Goal: Task Accomplishment & Management: Complete application form

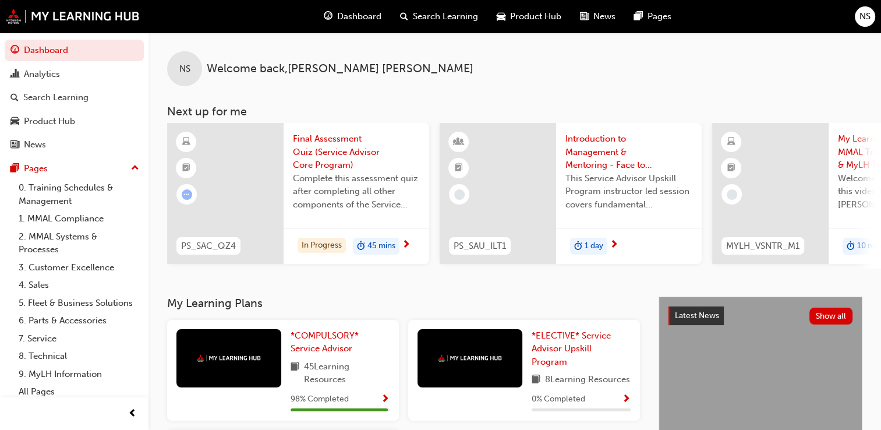
drag, startPoint x: 0, startPoint y: 0, endPoint x: 405, endPoint y: 246, distance: 474.3
click at [405, 246] on span "next-icon" at bounding box center [406, 245] width 9 height 10
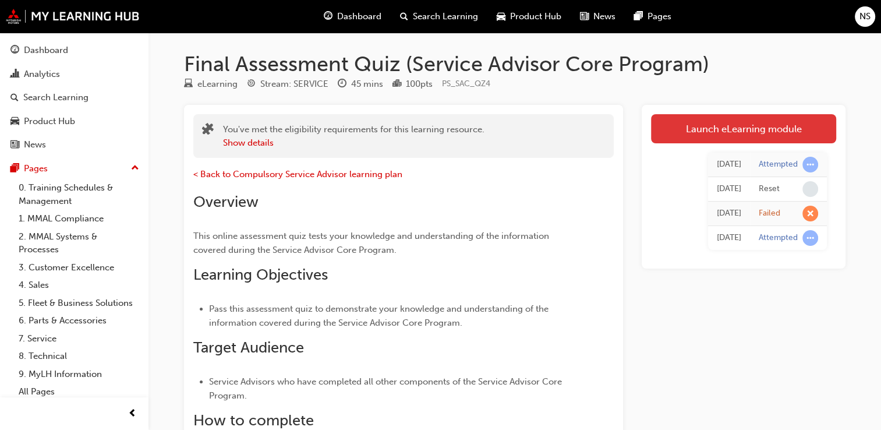
click at [698, 136] on link "Launch eLearning module" at bounding box center [743, 128] width 185 height 29
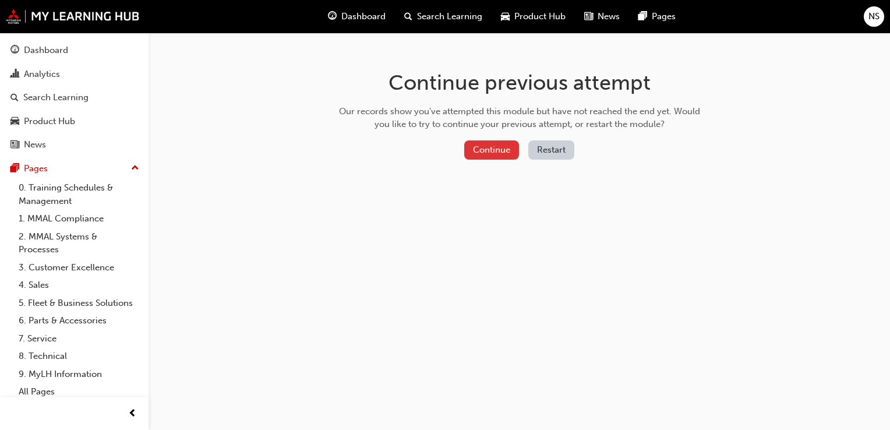
click at [494, 150] on button "Continue" at bounding box center [491, 149] width 55 height 19
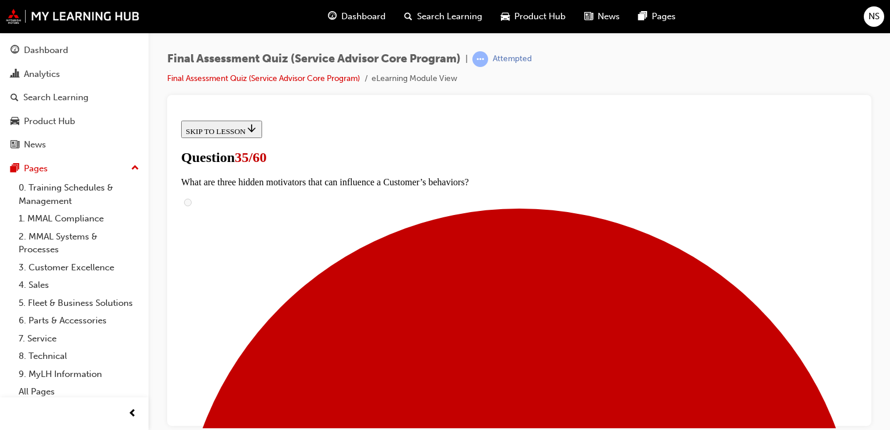
scroll to position [233, 0]
radio input "true"
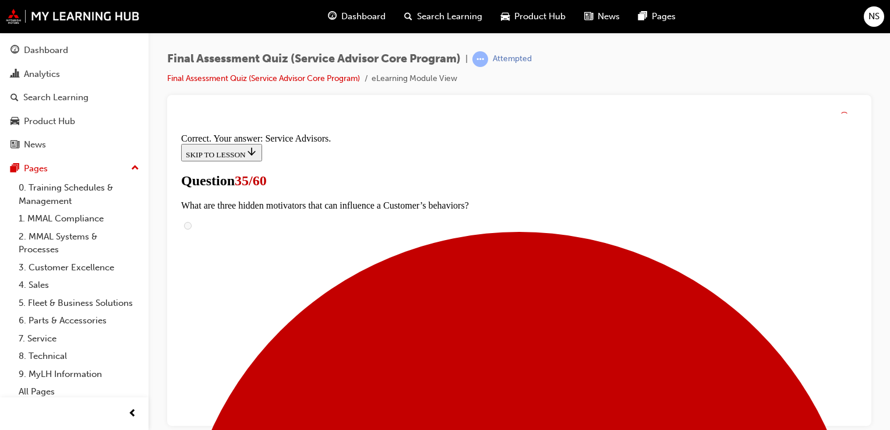
scroll to position [395, 0]
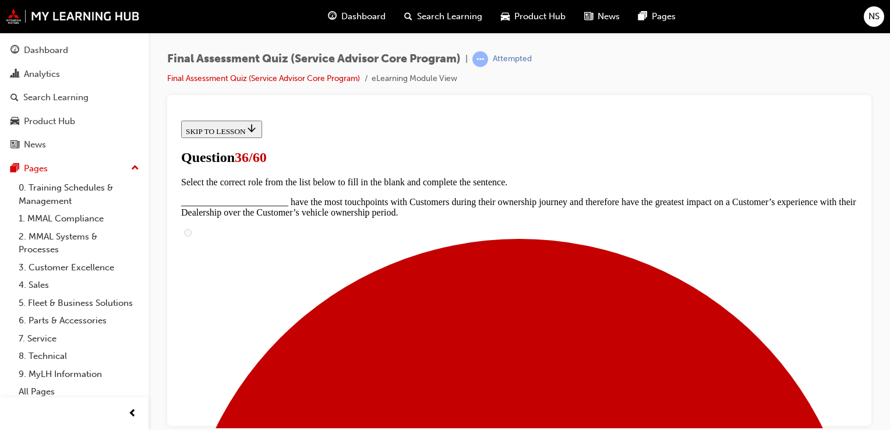
scroll to position [163, 0]
radio input "true"
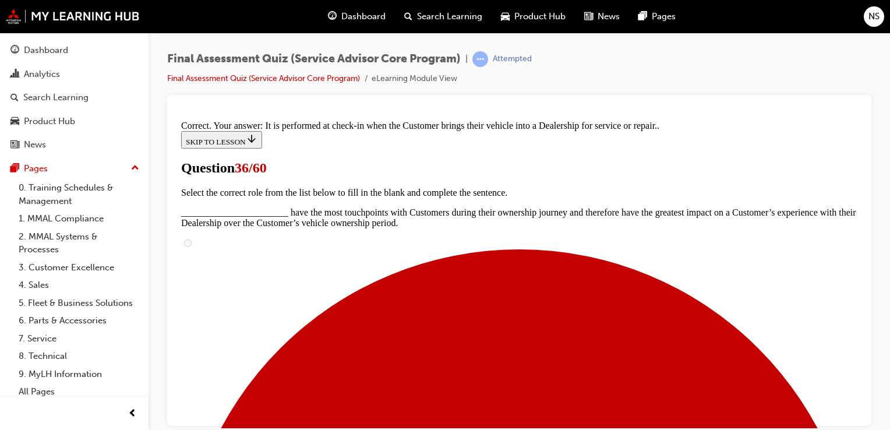
scroll to position [323, 0]
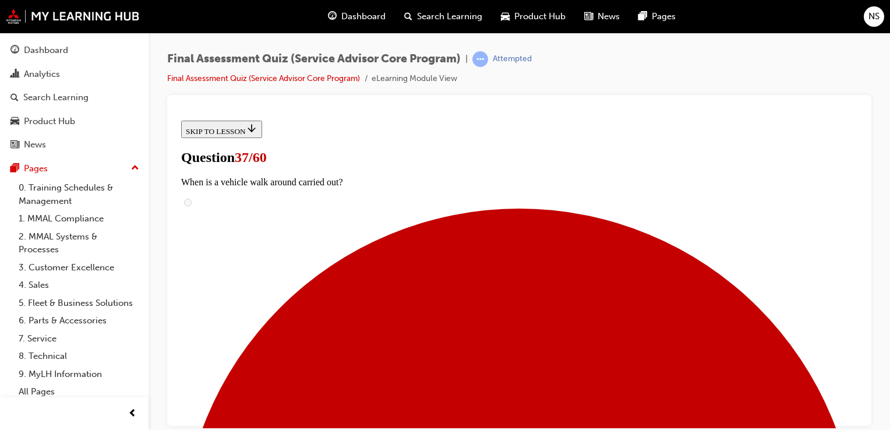
scroll to position [116, 0]
radio input "true"
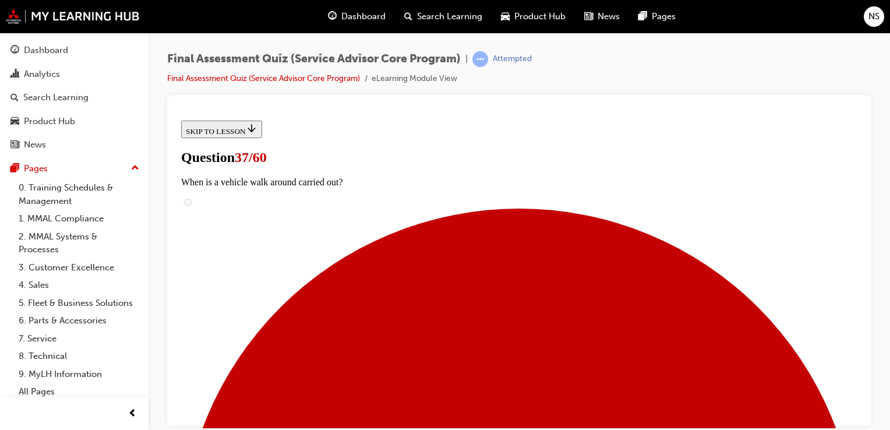
radio input "true"
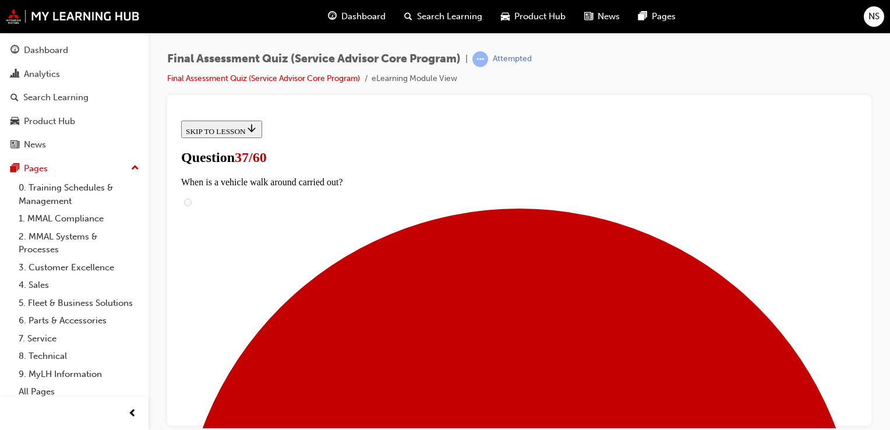
scroll to position [233, 0]
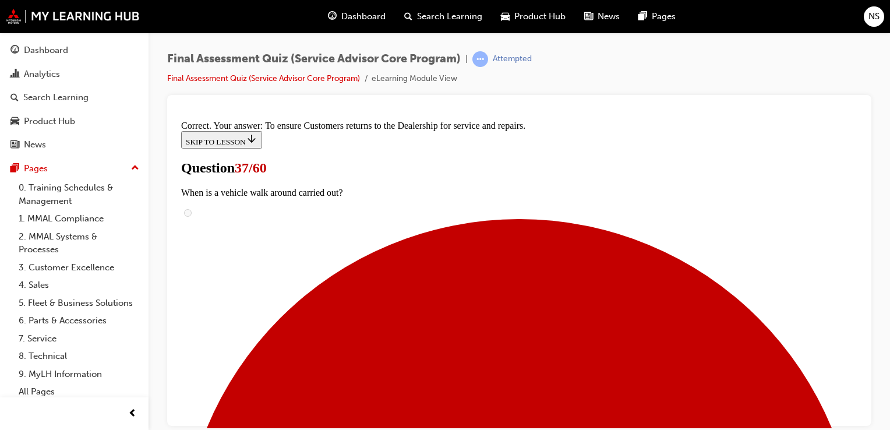
scroll to position [319, 0]
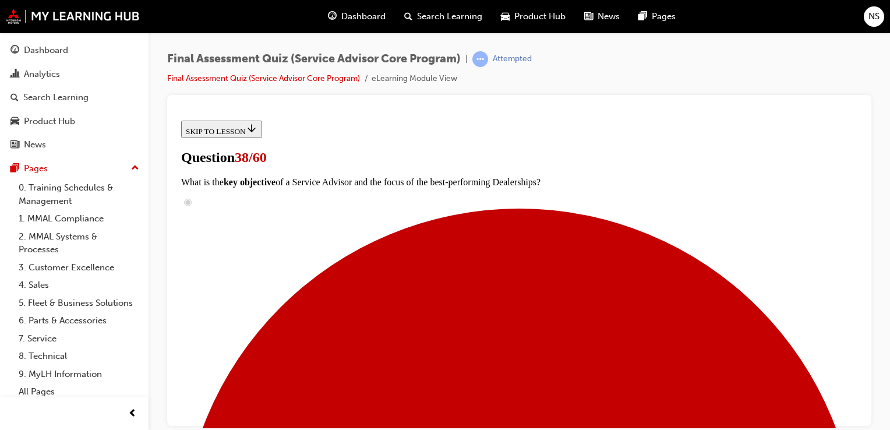
scroll to position [233, 0]
checkbox input "true"
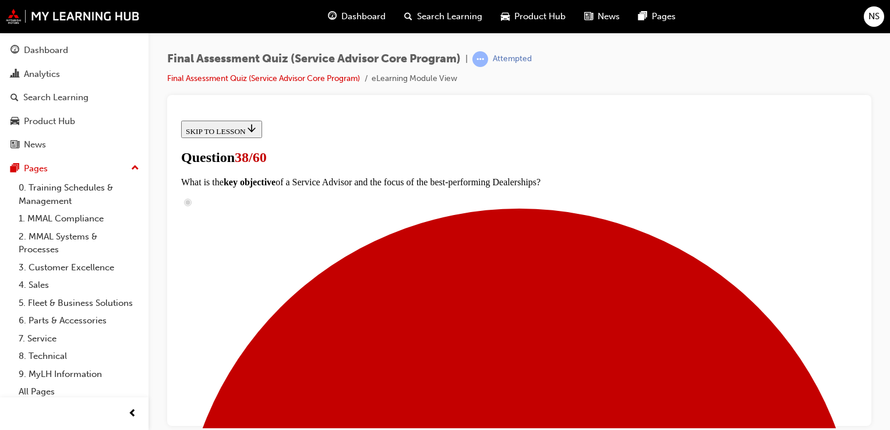
checkbox input "true"
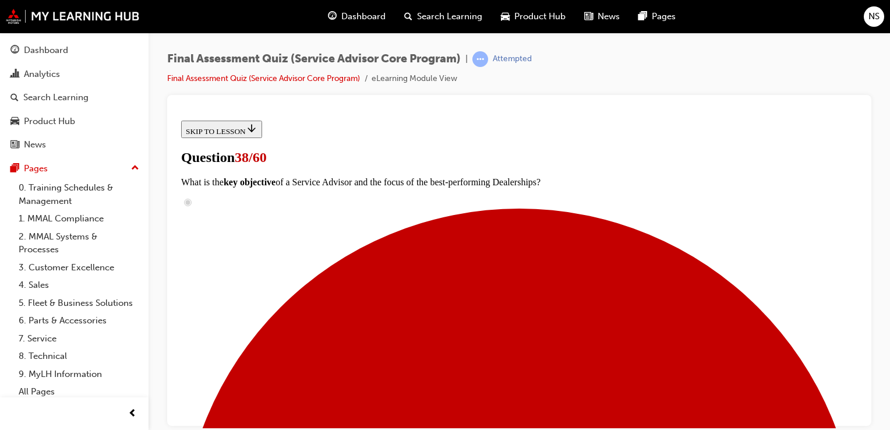
checkbox input "true"
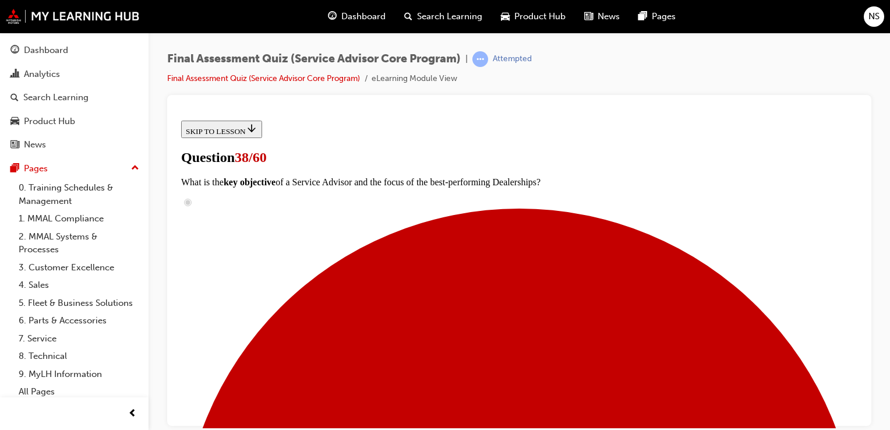
checkbox input "true"
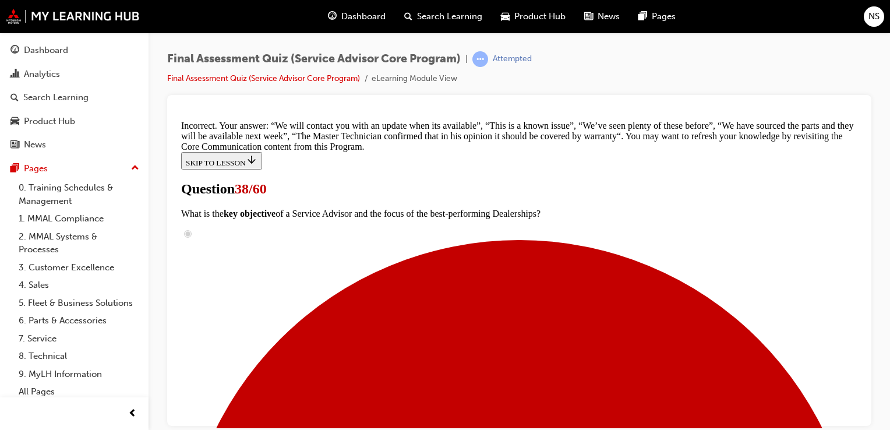
scroll to position [465, 0]
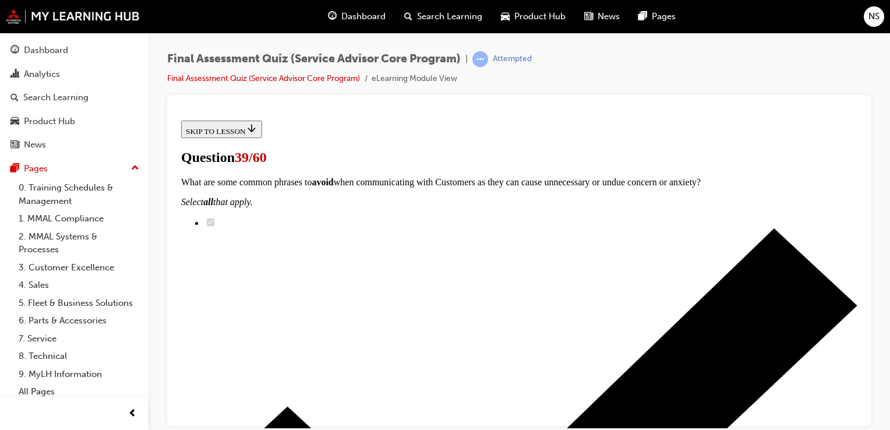
scroll to position [210, 0]
checkbox input "true"
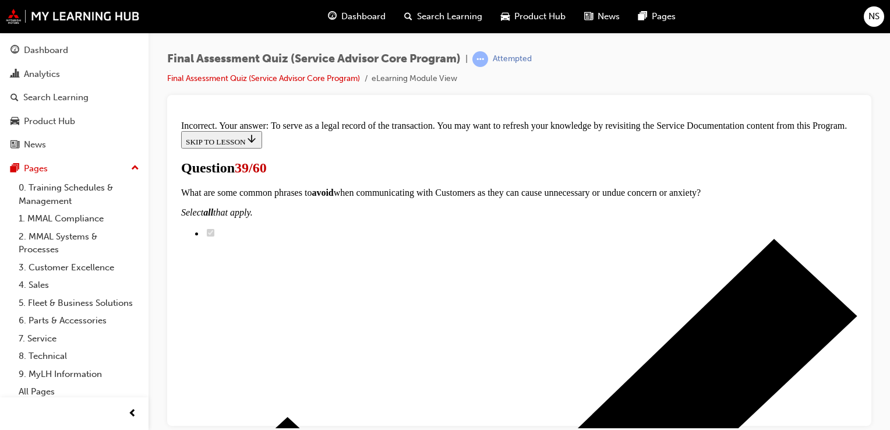
scroll to position [480, 0]
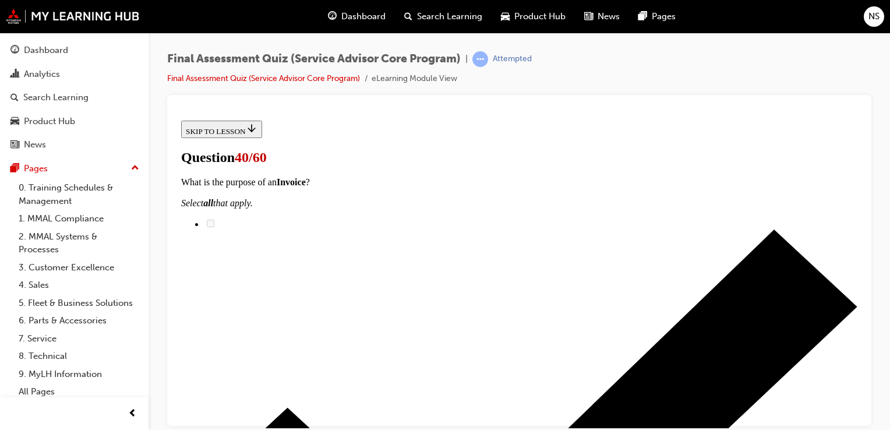
scroll to position [163, 0]
checkbox input "true"
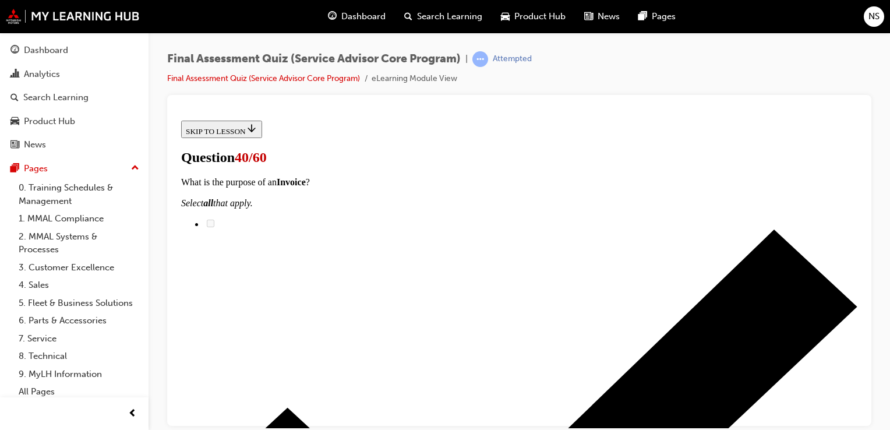
checkbox input "true"
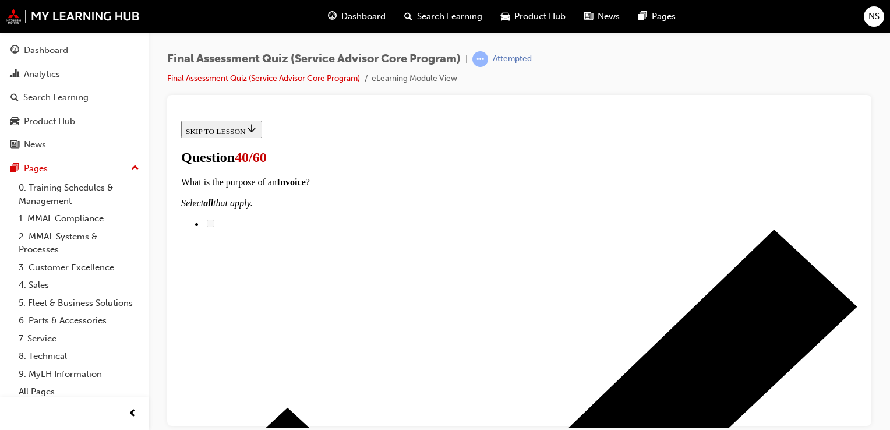
scroll to position [233, 0]
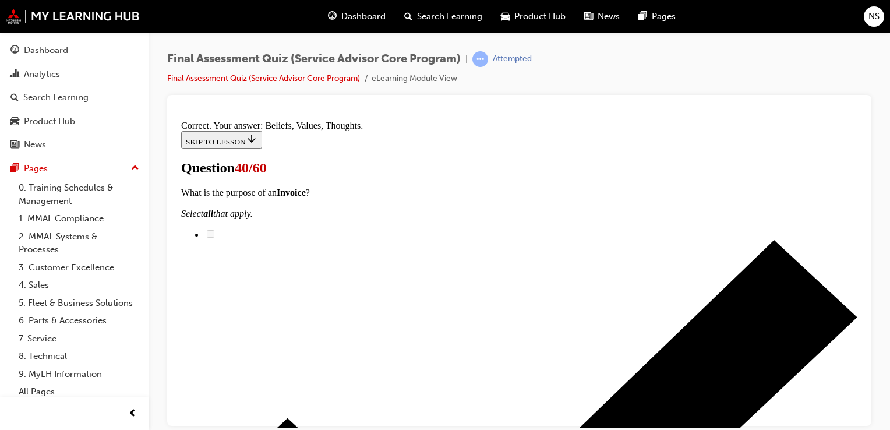
scroll to position [335, 0]
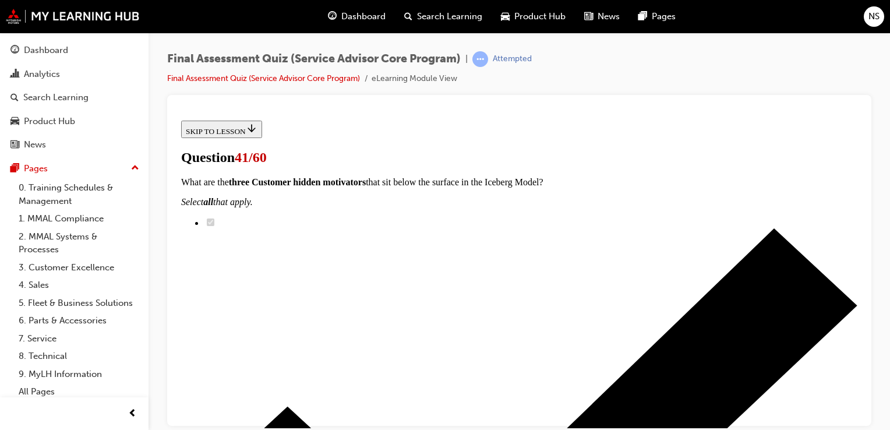
scroll to position [116, 0]
checkbox input "true"
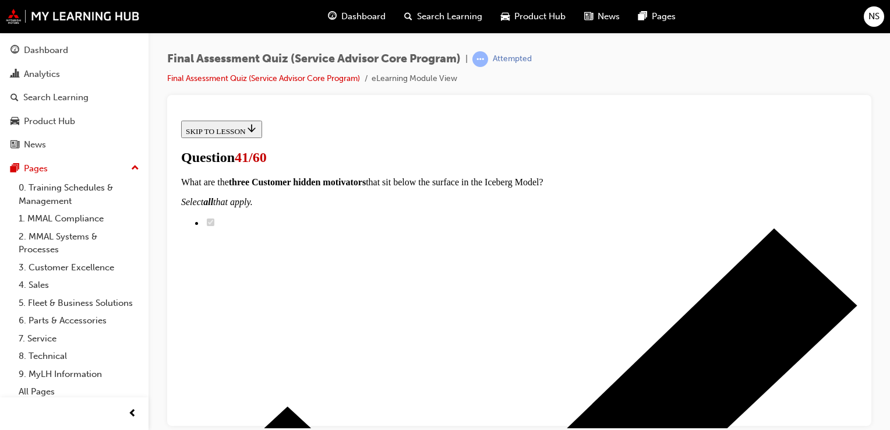
checkbox input "true"
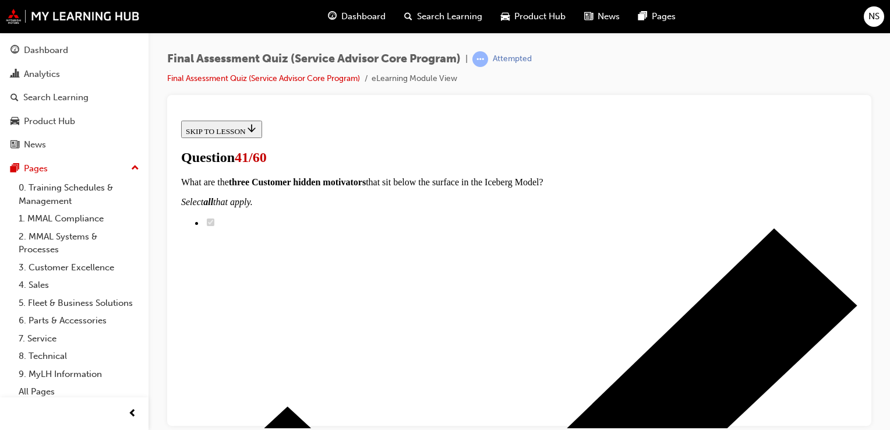
checkbox input "true"
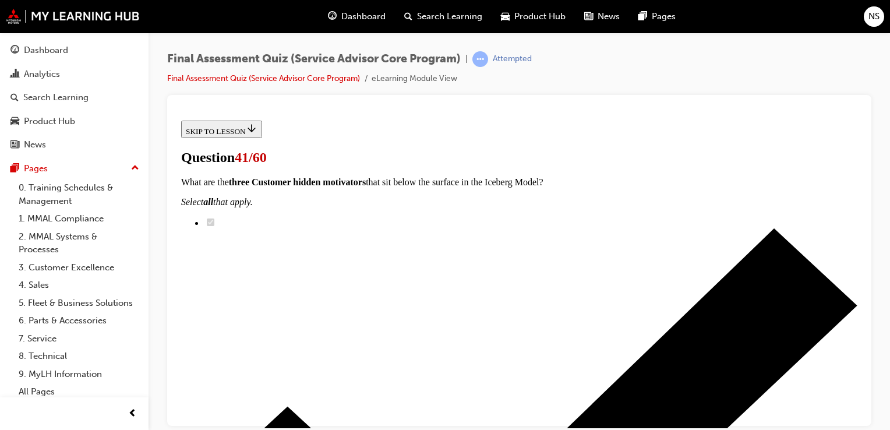
checkbox input "true"
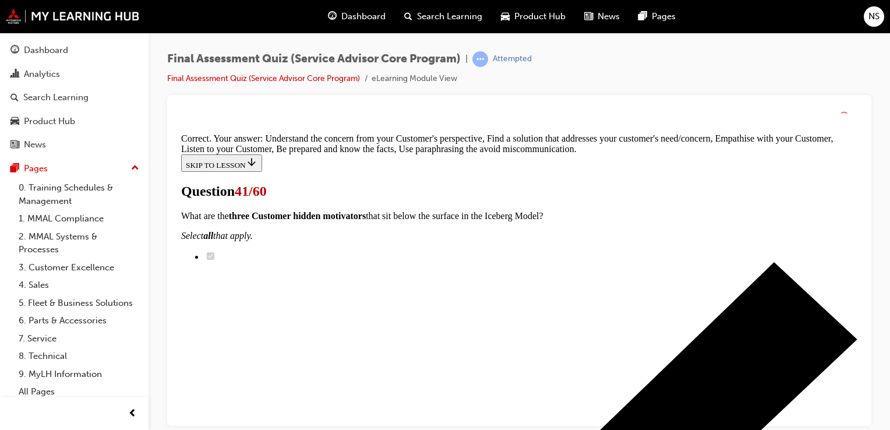
scroll to position [409, 0]
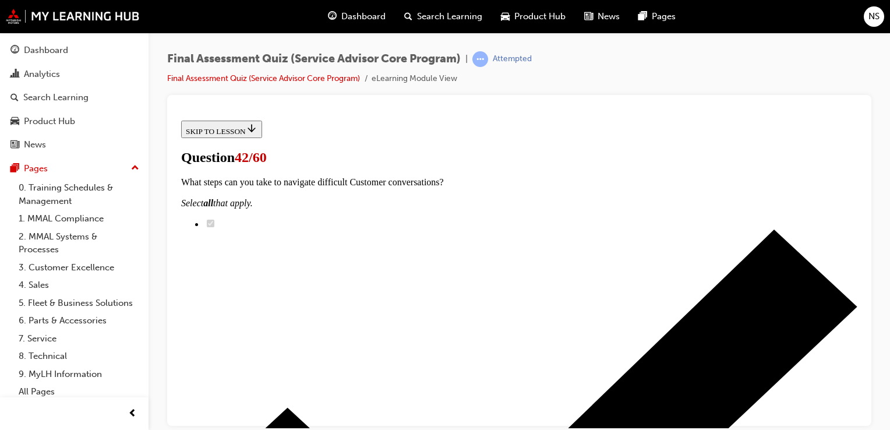
scroll to position [256, 0]
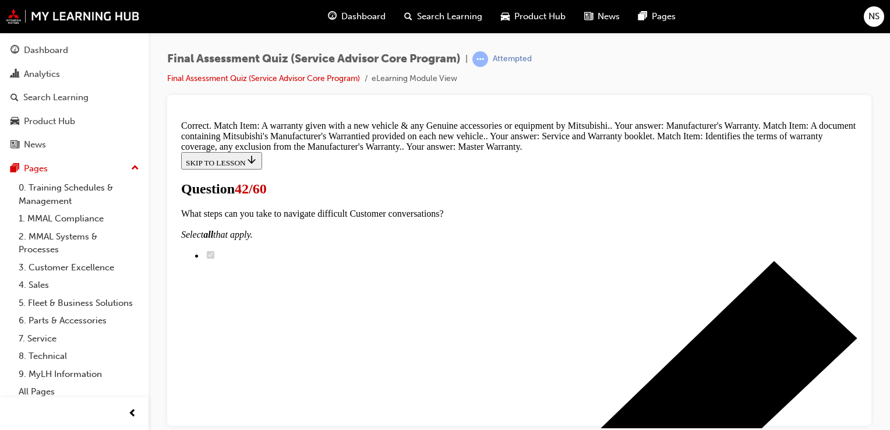
scroll to position [377, 0]
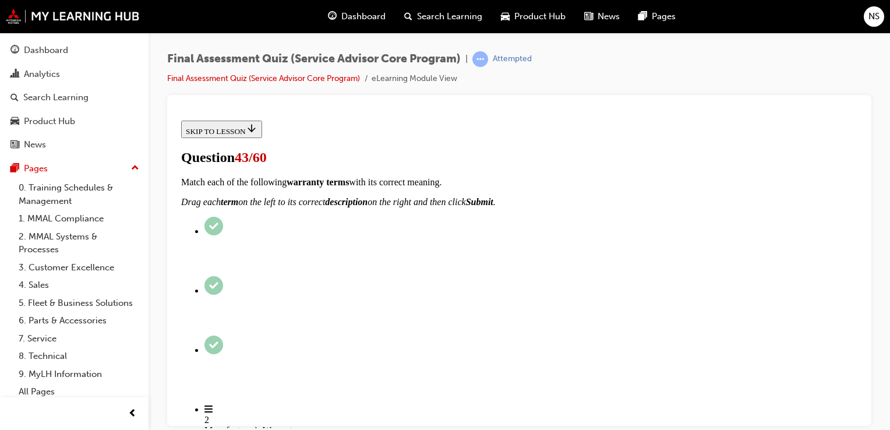
scroll to position [116, 0]
radio input "true"
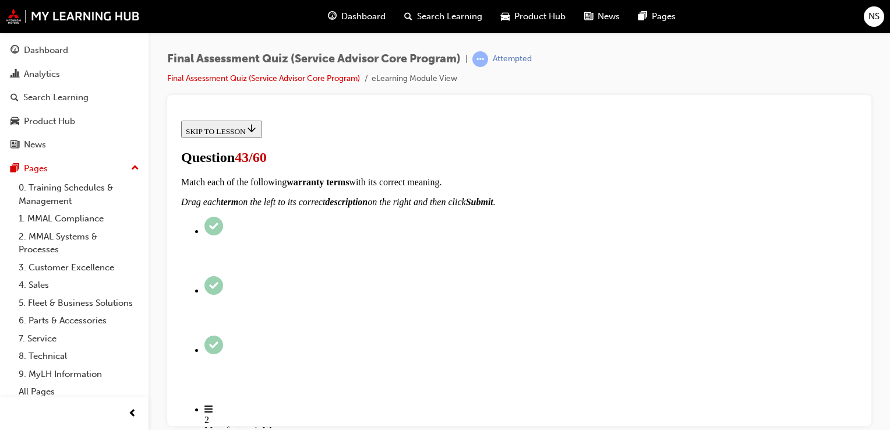
radio input "true"
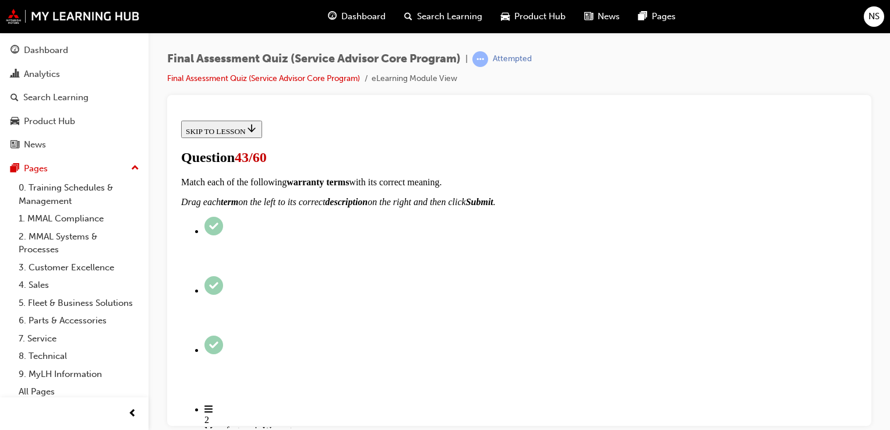
scroll to position [163, 0]
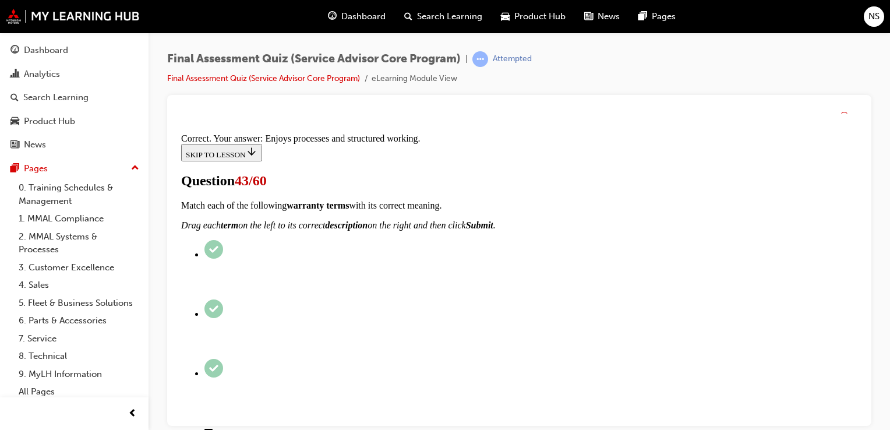
scroll to position [276, 0]
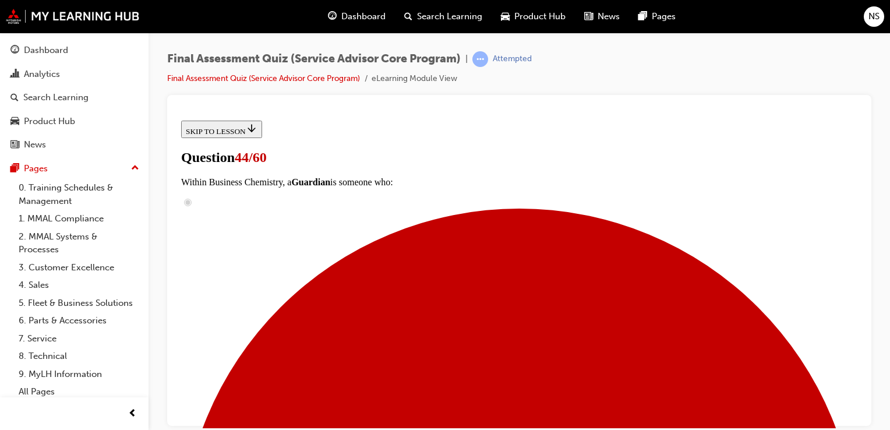
scroll to position [140, 0]
radio input "true"
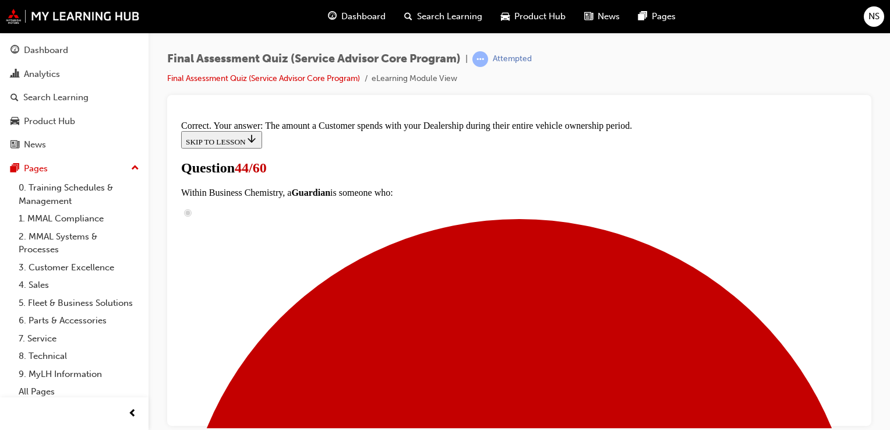
scroll to position [311, 0]
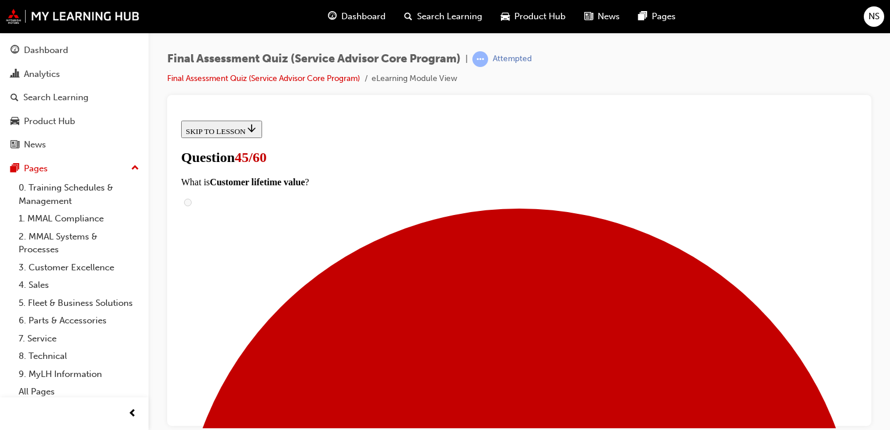
scroll to position [0, 0]
radio input "true"
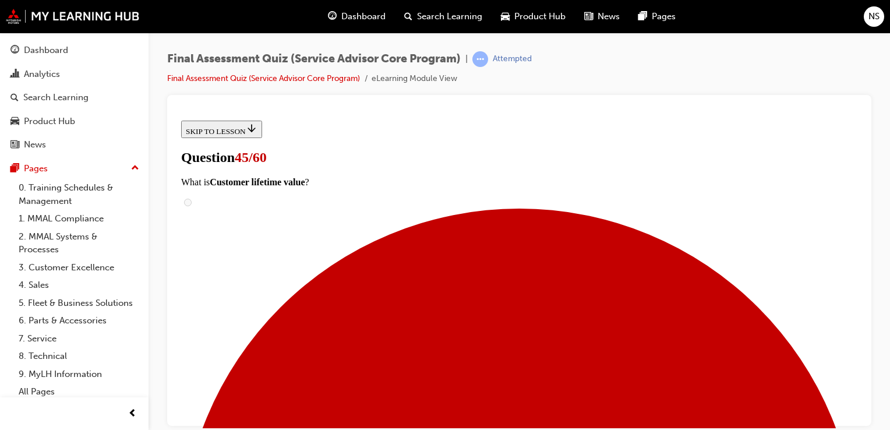
radio input "true"
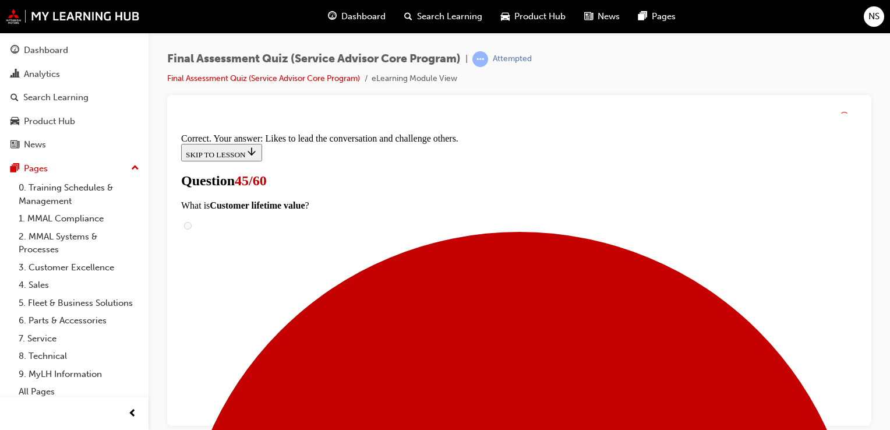
scroll to position [276, 0]
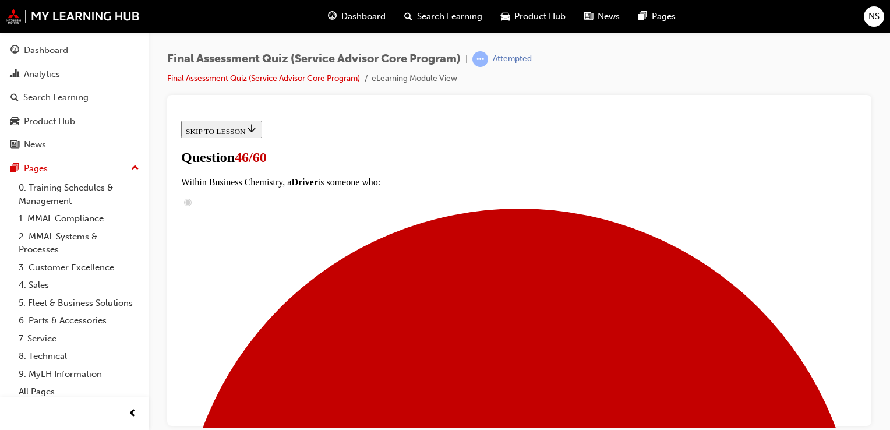
scroll to position [186, 0]
checkbox input "true"
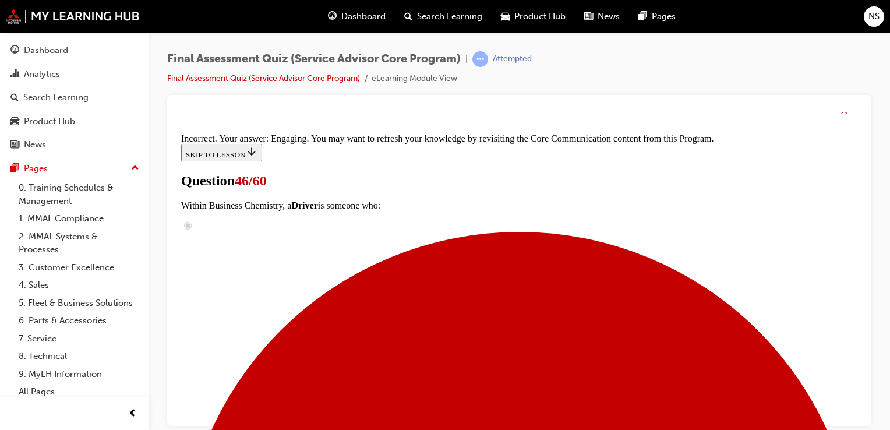
scroll to position [387, 0]
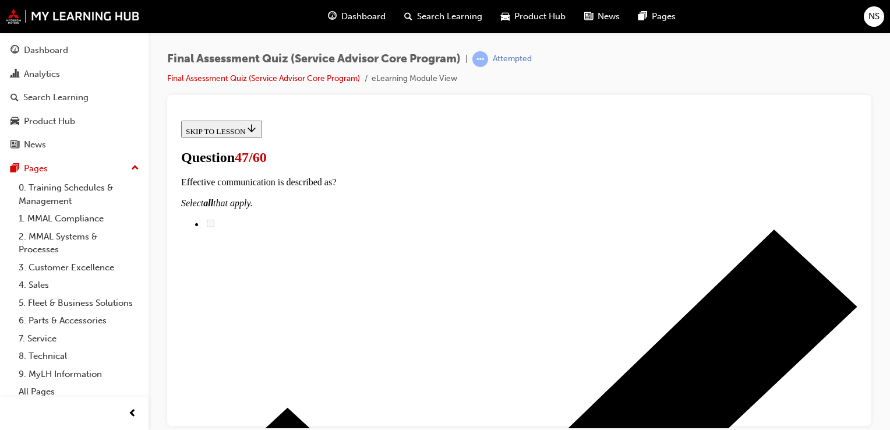
scroll to position [116, 0]
checkbox input "true"
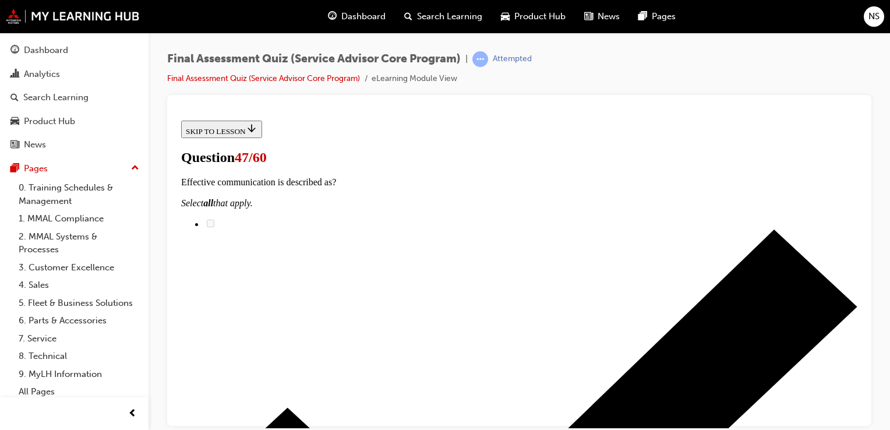
checkbox input "true"
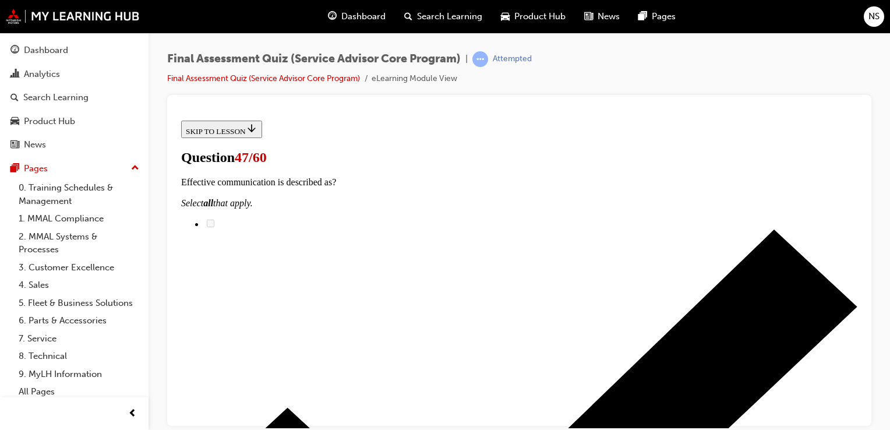
checkbox input "true"
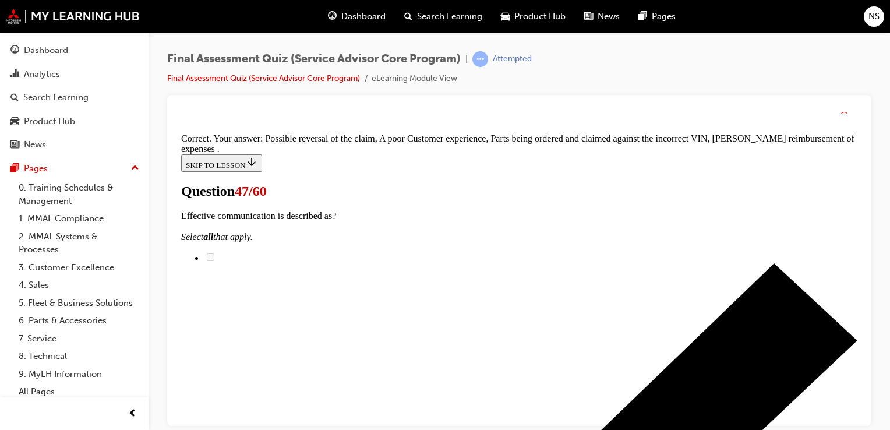
scroll to position [316, 0]
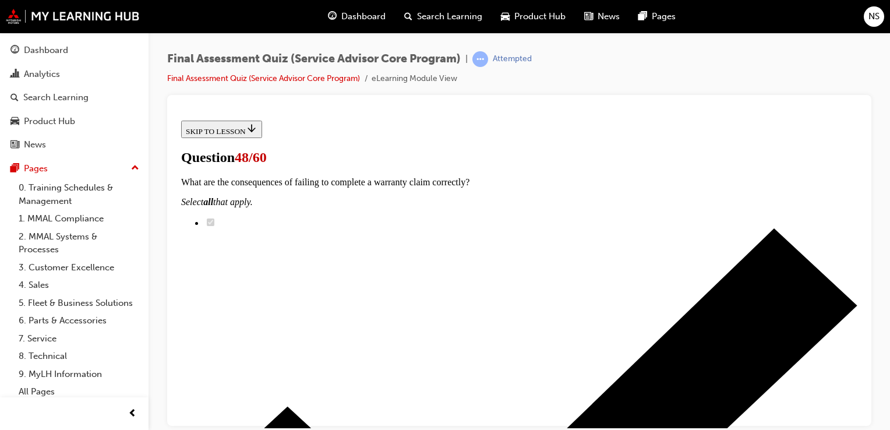
scroll to position [776, 0]
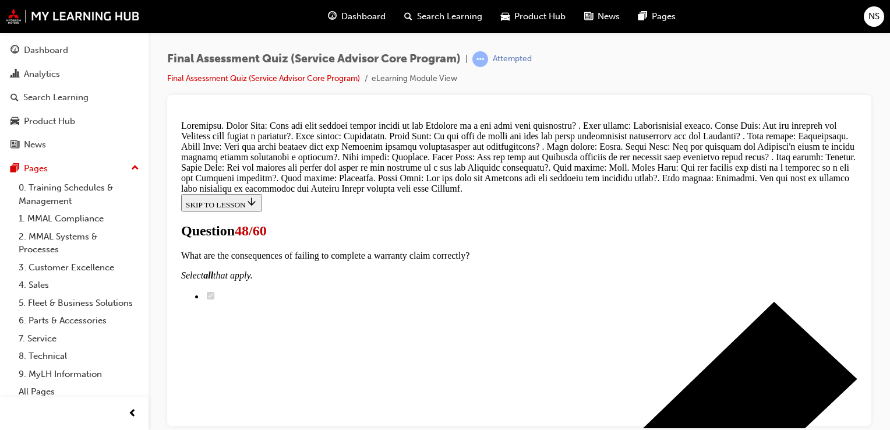
scroll to position [964, 0]
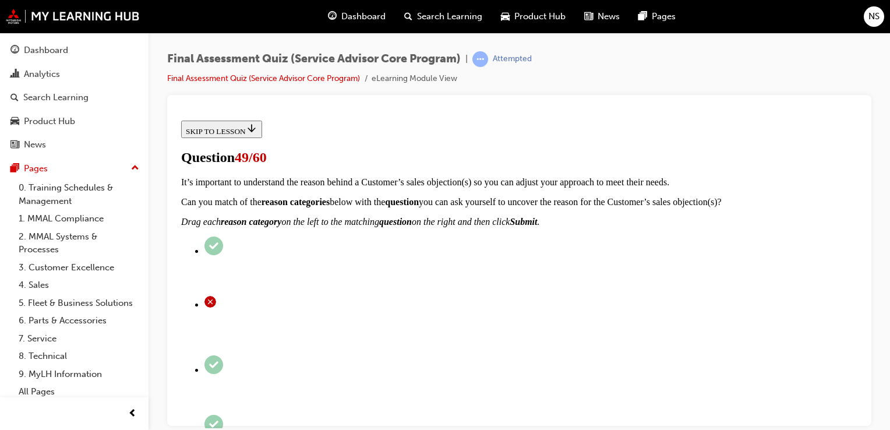
scroll to position [210, 0]
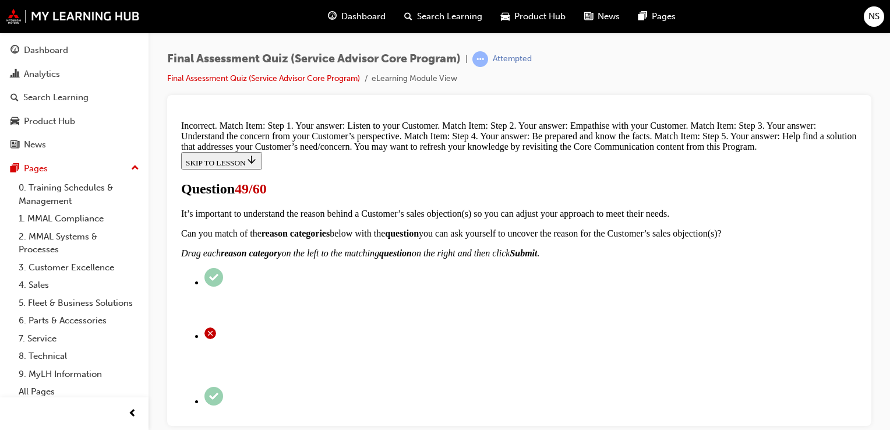
scroll to position [512, 0]
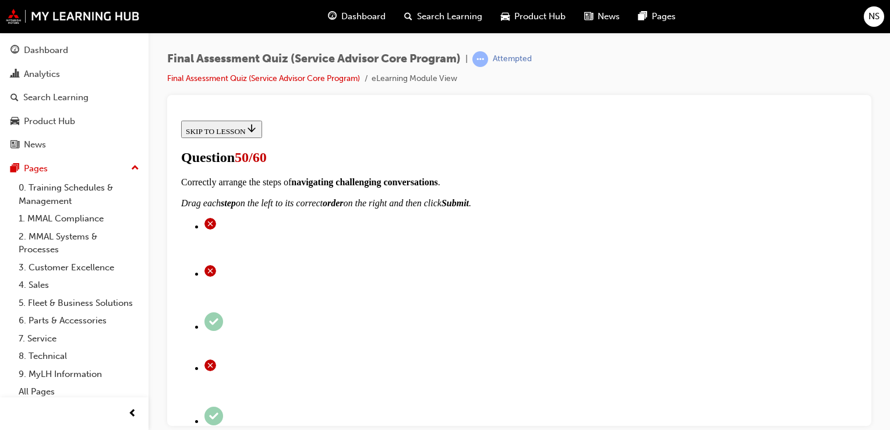
scroll to position [93, 0]
checkbox input "true"
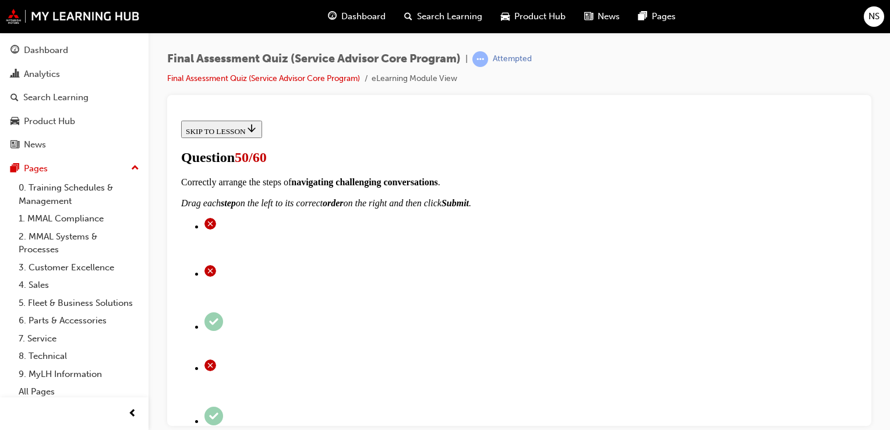
checkbox input "true"
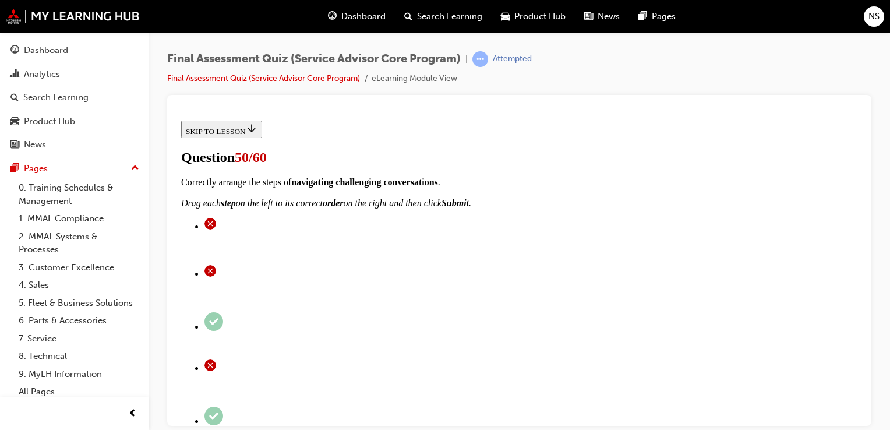
checkbox input "true"
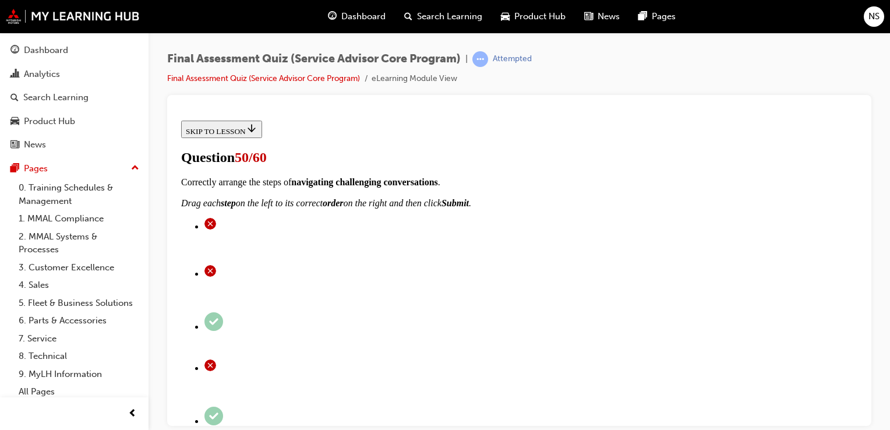
checkbox input "true"
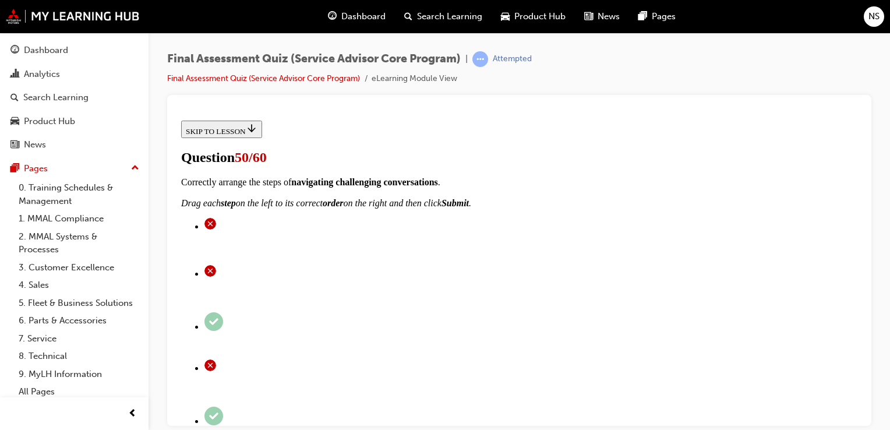
checkbox input "true"
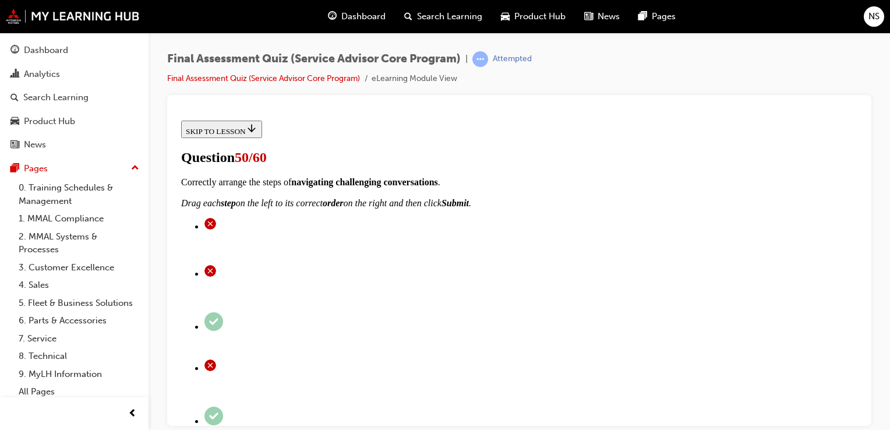
checkbox input "true"
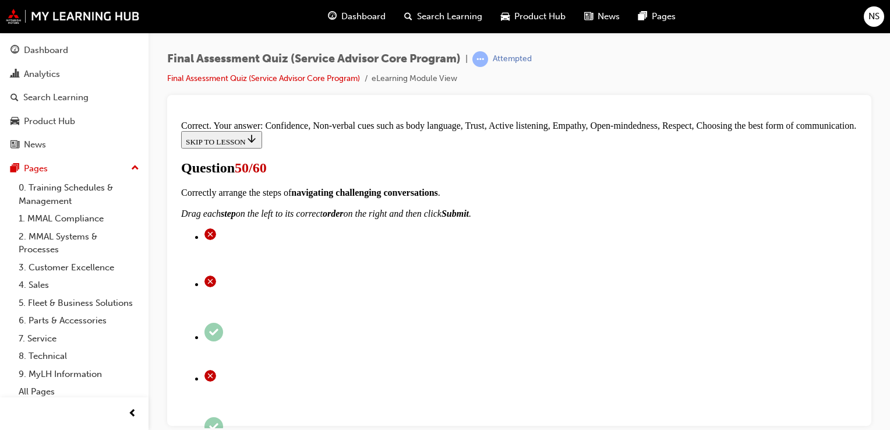
scroll to position [595, 0]
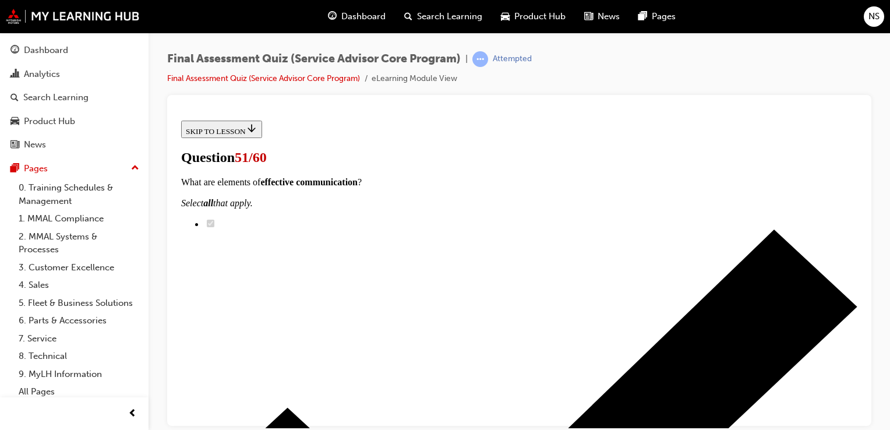
scroll to position [186, 0]
radio input "true"
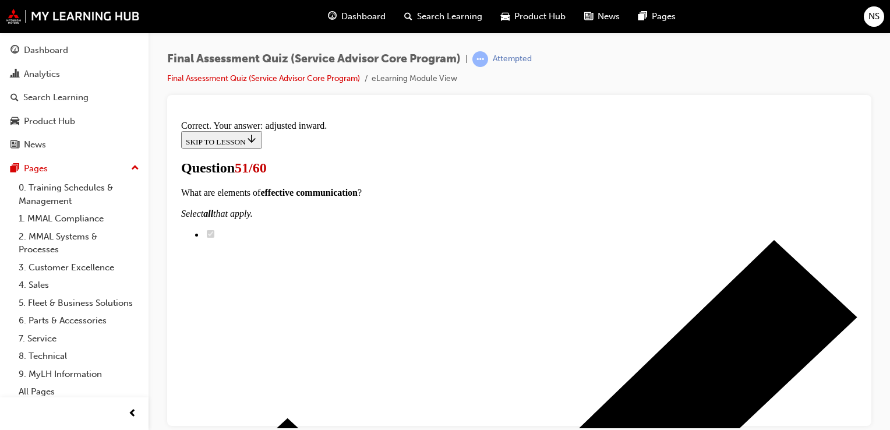
scroll to position [395, 0]
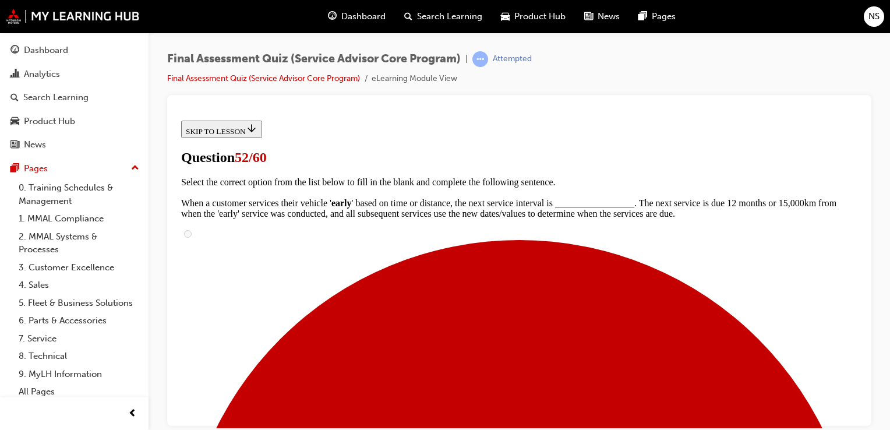
scroll to position [116, 0]
radio input "true"
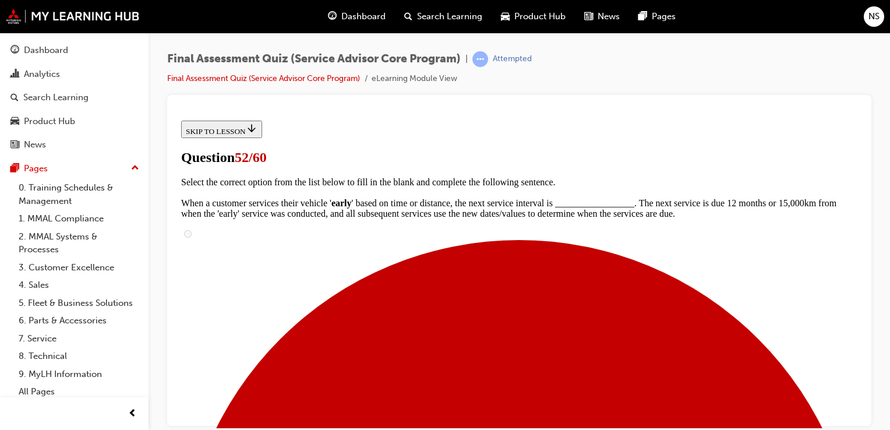
radio input "true"
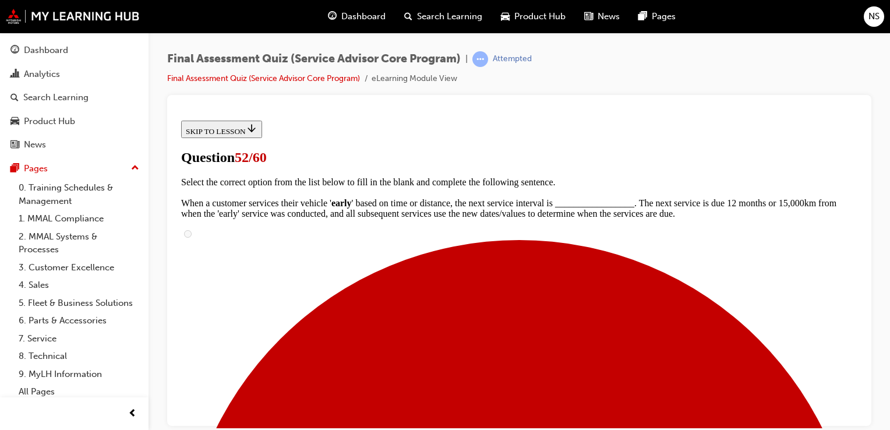
scroll to position [186, 0]
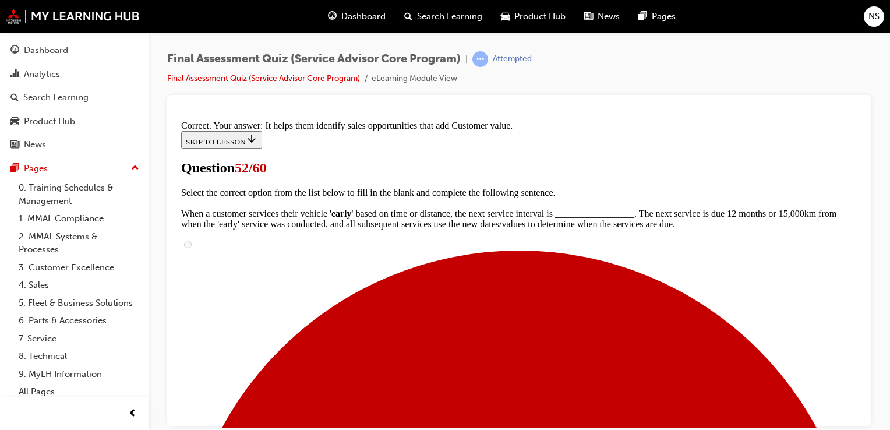
scroll to position [288, 0]
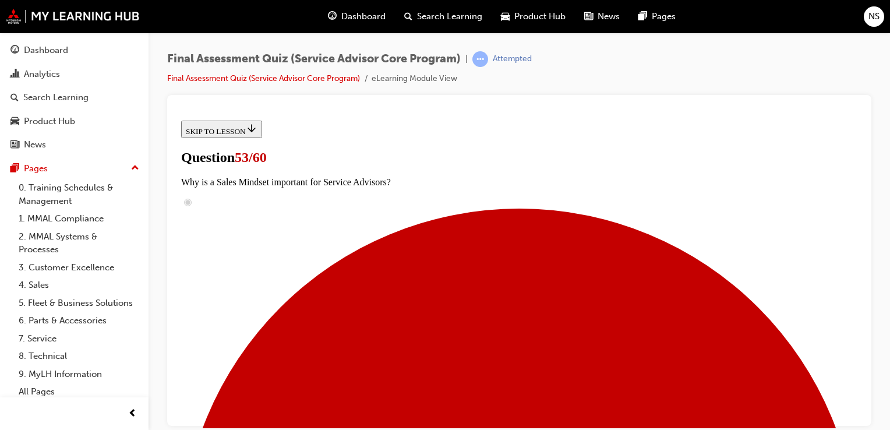
scroll to position [116, 0]
checkbox input "true"
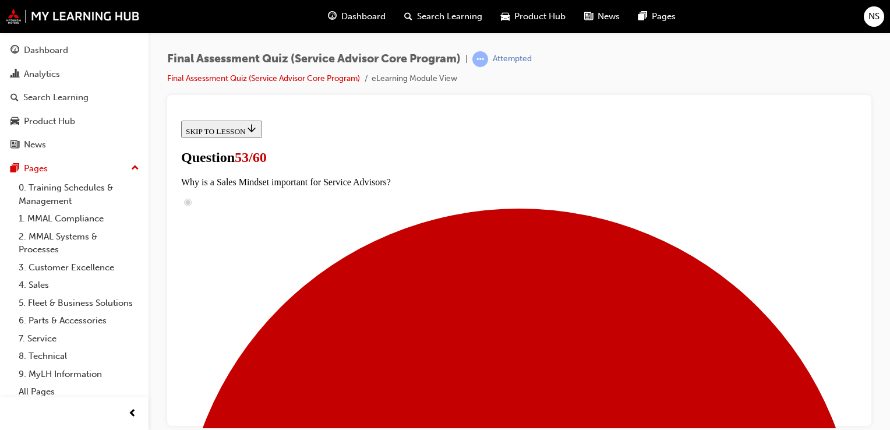
checkbox input "true"
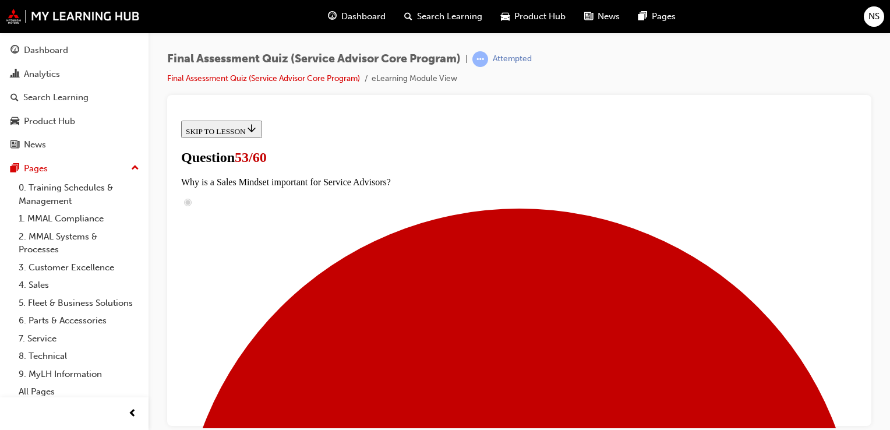
checkbox input "true"
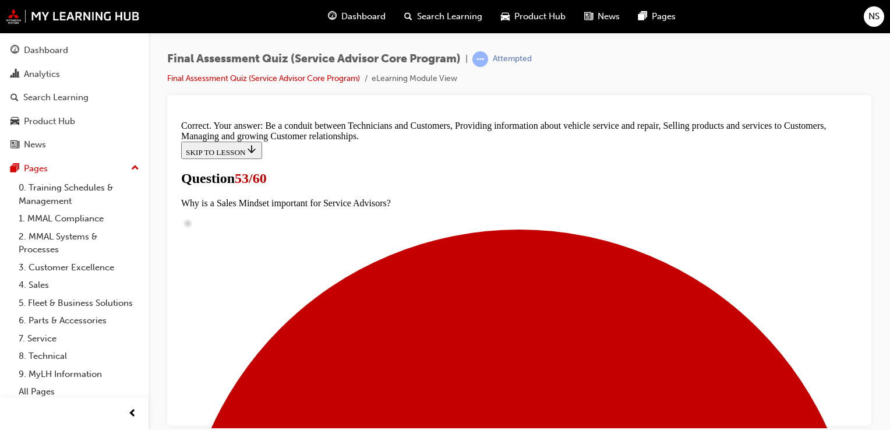
scroll to position [409, 0]
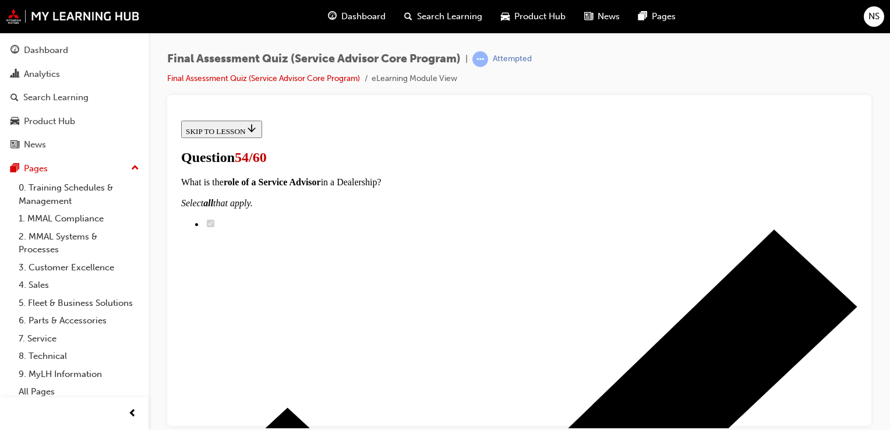
scroll to position [163, 0]
checkbox input "true"
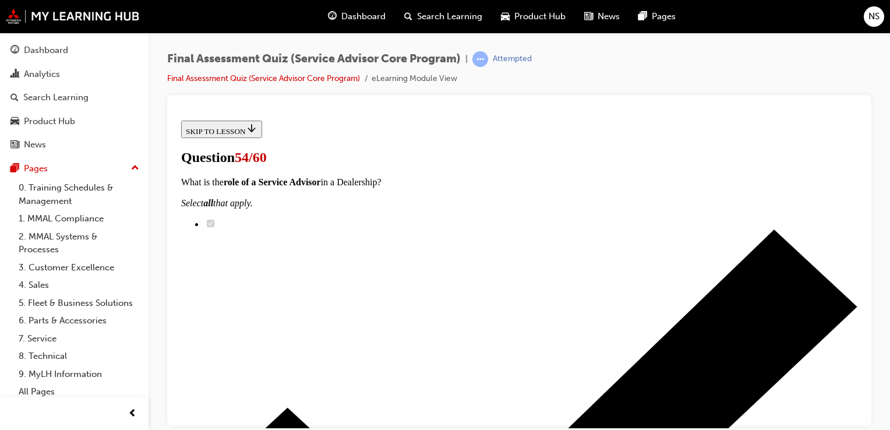
checkbox input "true"
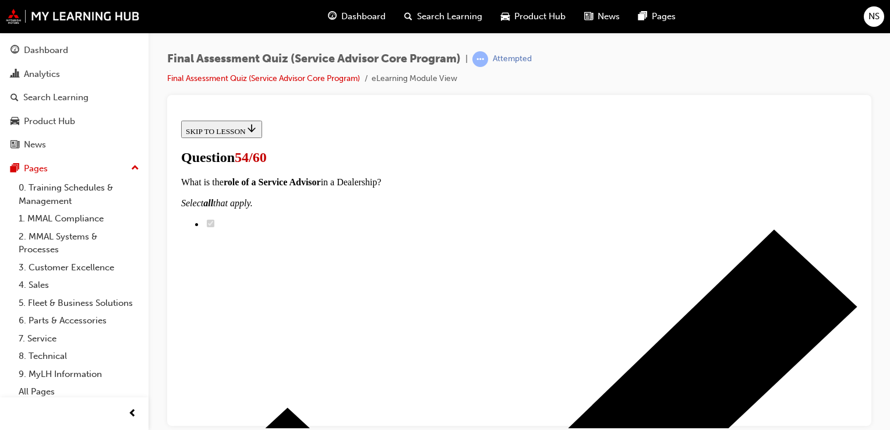
checkbox input "true"
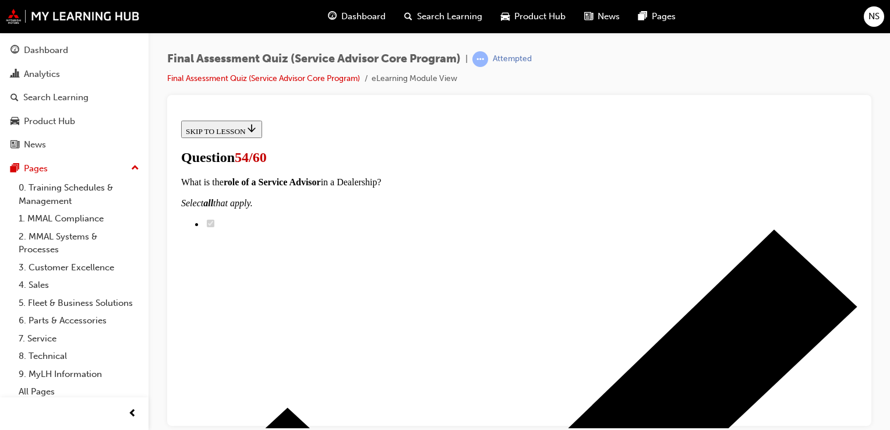
checkbox input "false"
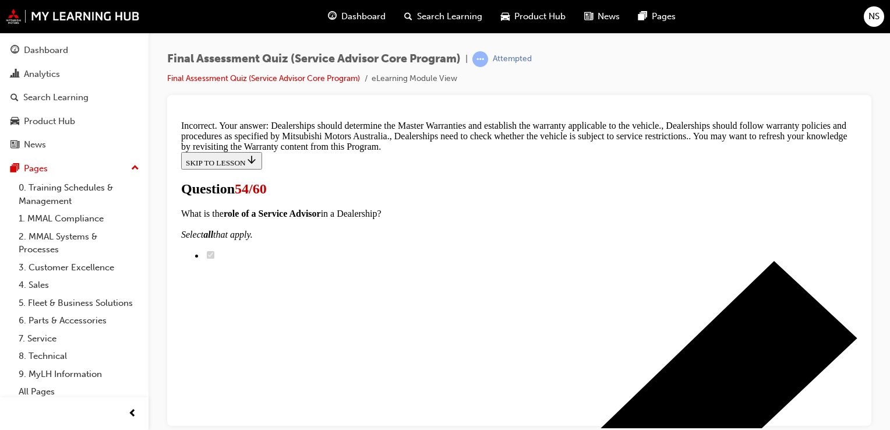
scroll to position [473, 0]
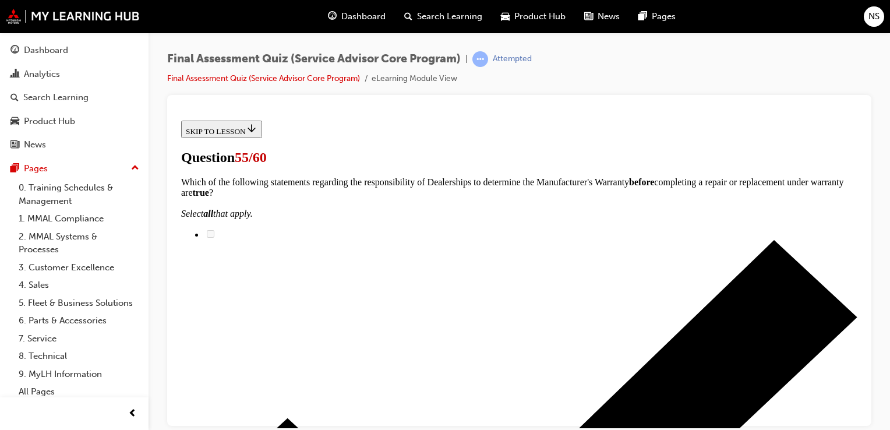
scroll to position [349, 0]
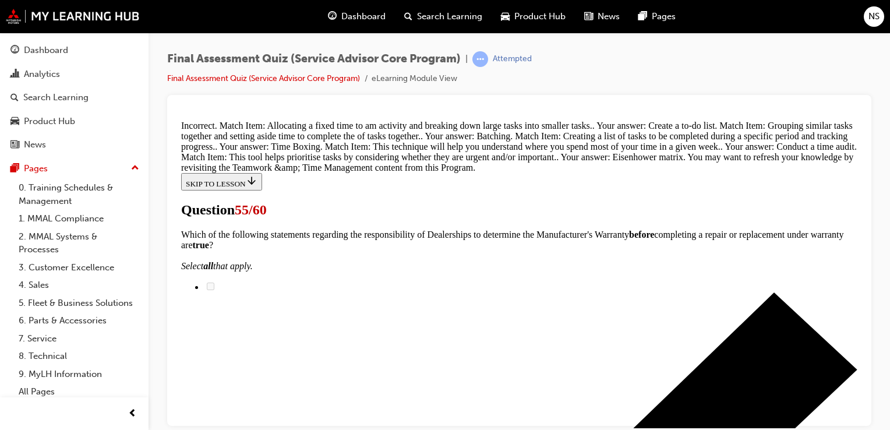
scroll to position [571, 0]
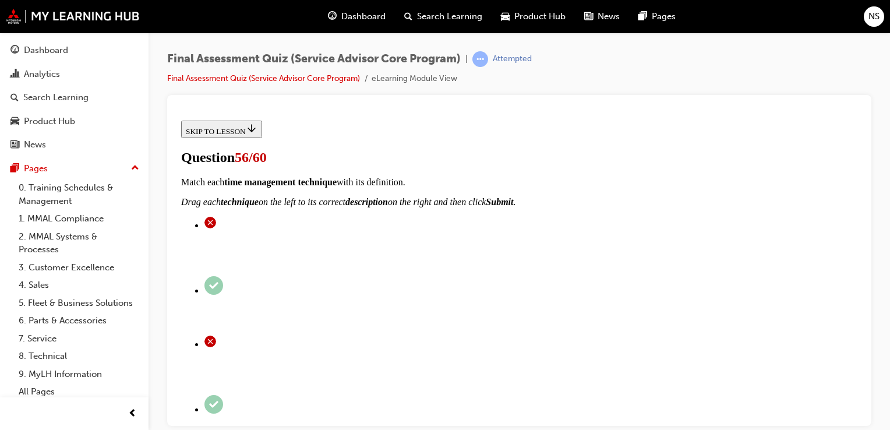
scroll to position [116, 0]
radio input "true"
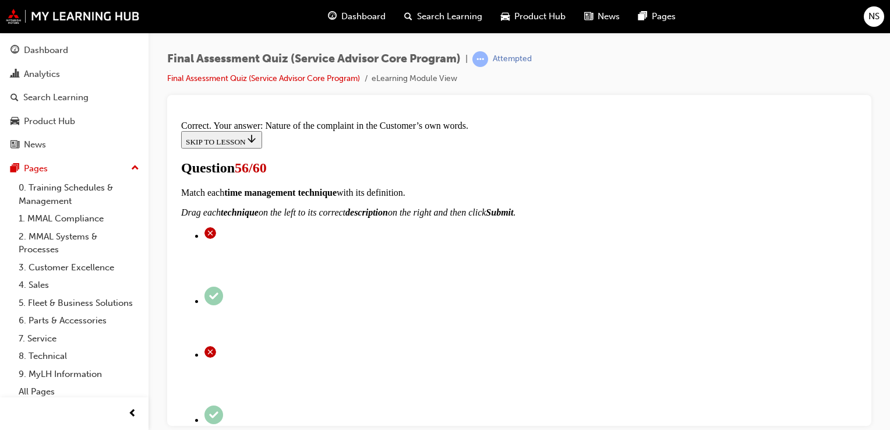
scroll to position [296, 0]
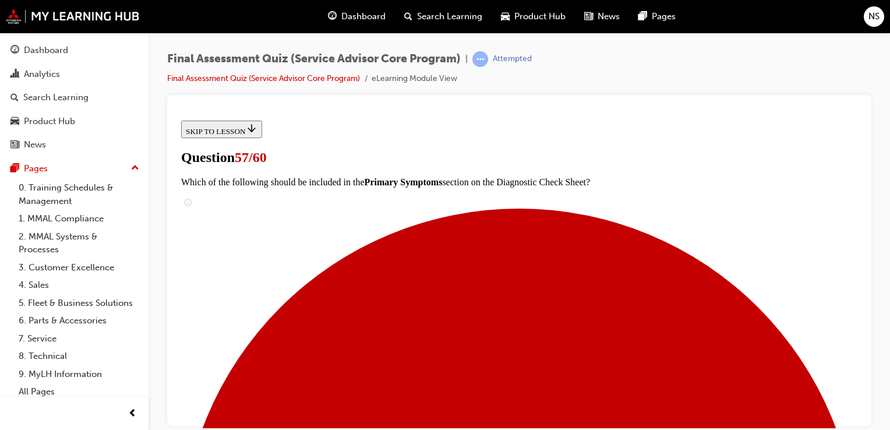
scroll to position [303, 0]
radio input "true"
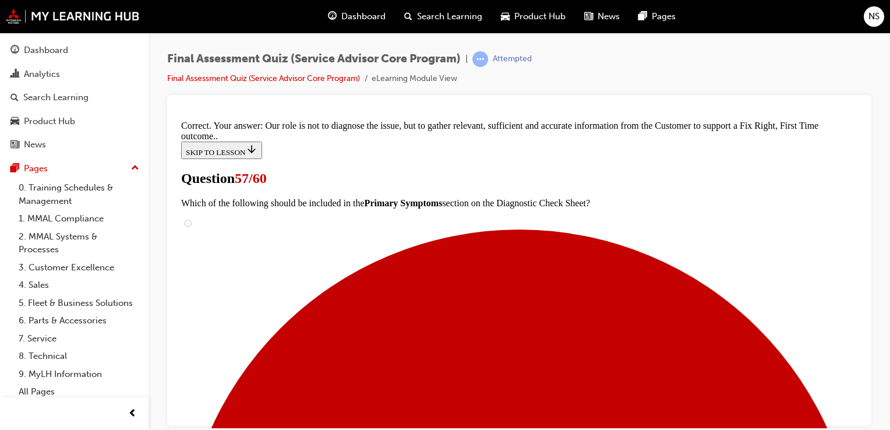
scroll to position [358, 0]
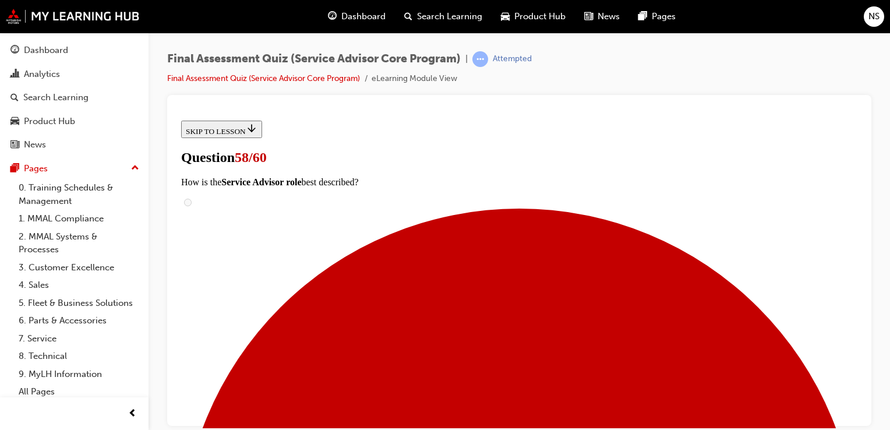
scroll to position [186, 0]
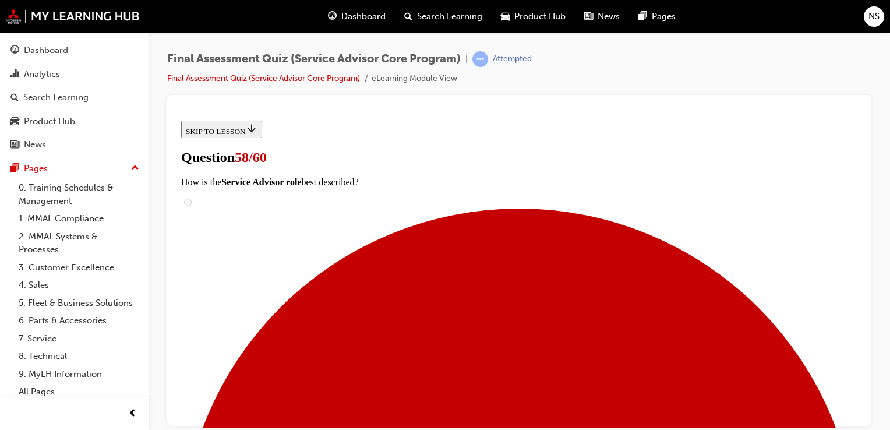
click at [862, 134] on div at bounding box center [519, 260] width 704 height 331
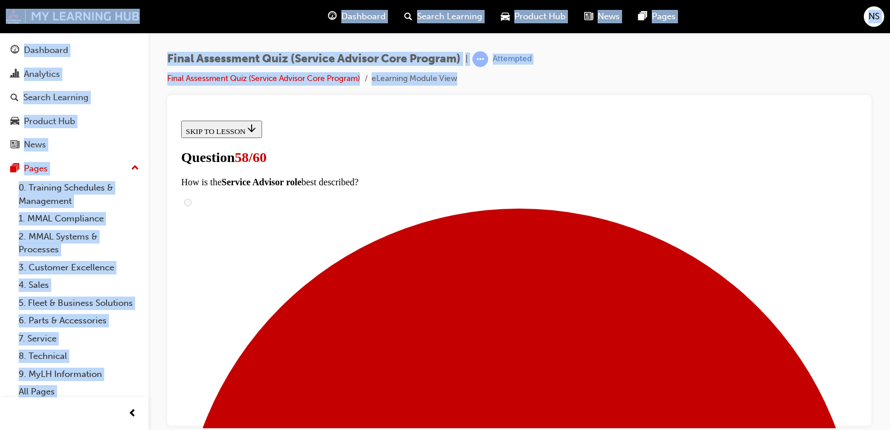
click at [862, 134] on div at bounding box center [519, 260] width 704 height 331
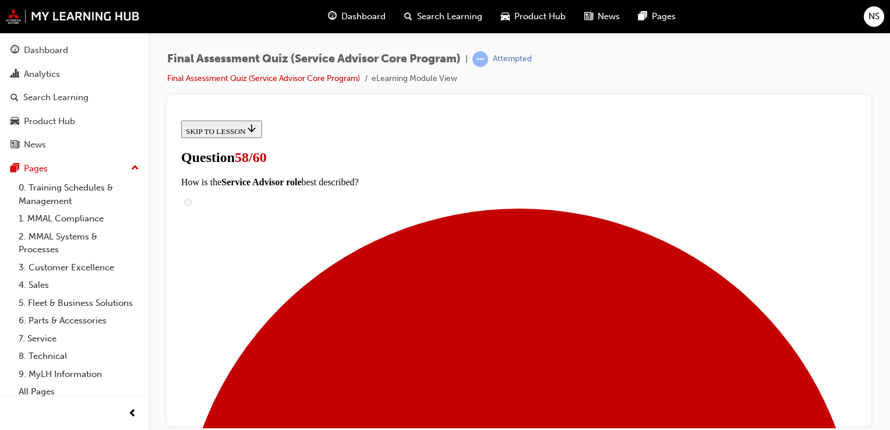
drag, startPoint x: 1039, startPoint y: 249, endPoint x: 846, endPoint y: 140, distance: 221.4
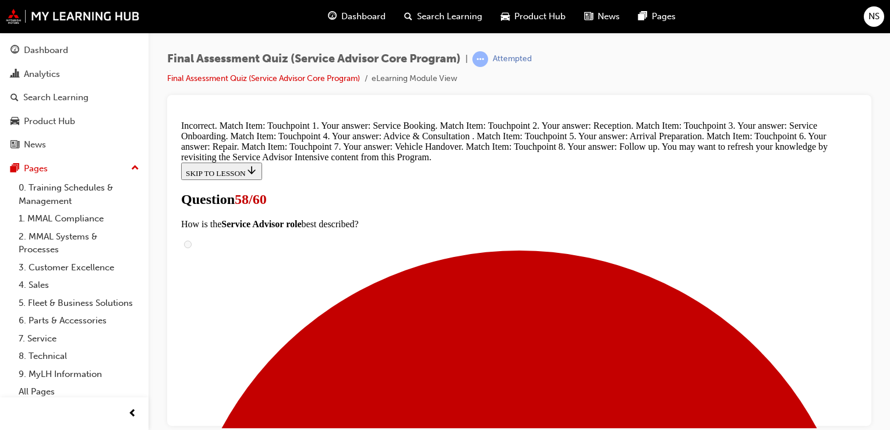
scroll to position [663, 0]
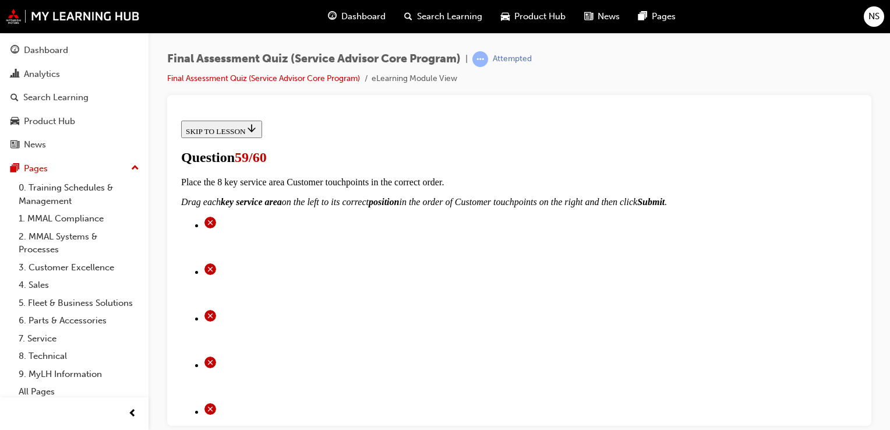
scroll to position [163, 0]
radio input "true"
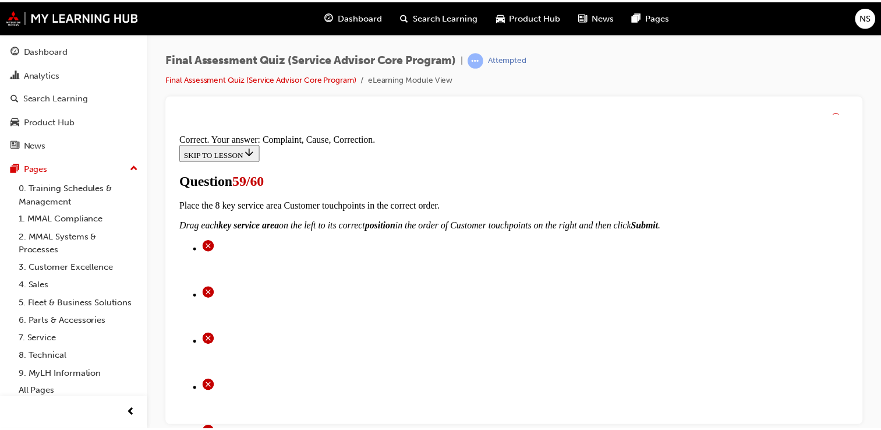
scroll to position [316, 0]
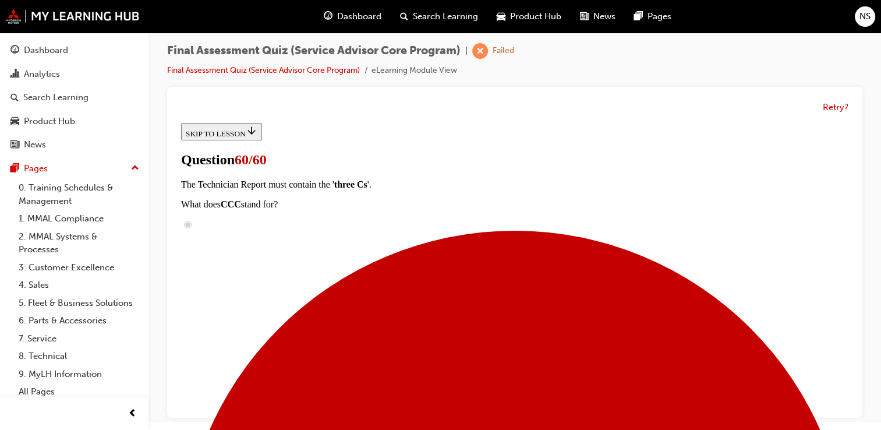
scroll to position [279, 0]
click at [860, 19] on span "NS" at bounding box center [864, 16] width 11 height 13
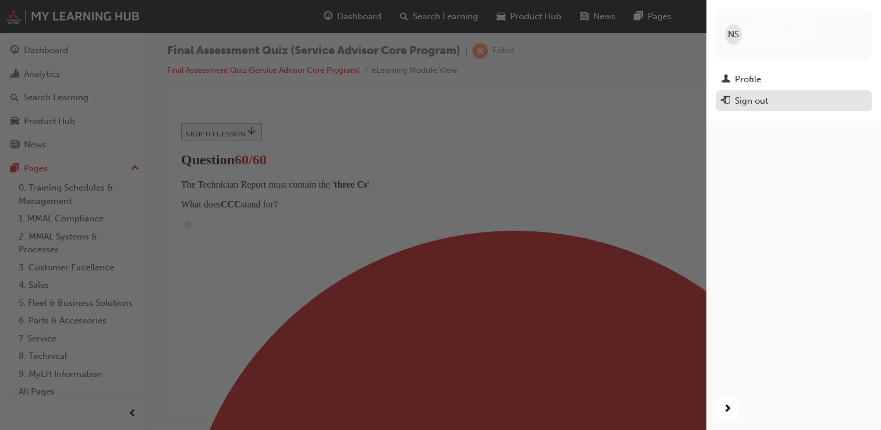
click at [811, 94] on div "Sign out" at bounding box center [793, 101] width 144 height 15
